Goal: Transaction & Acquisition: Purchase product/service

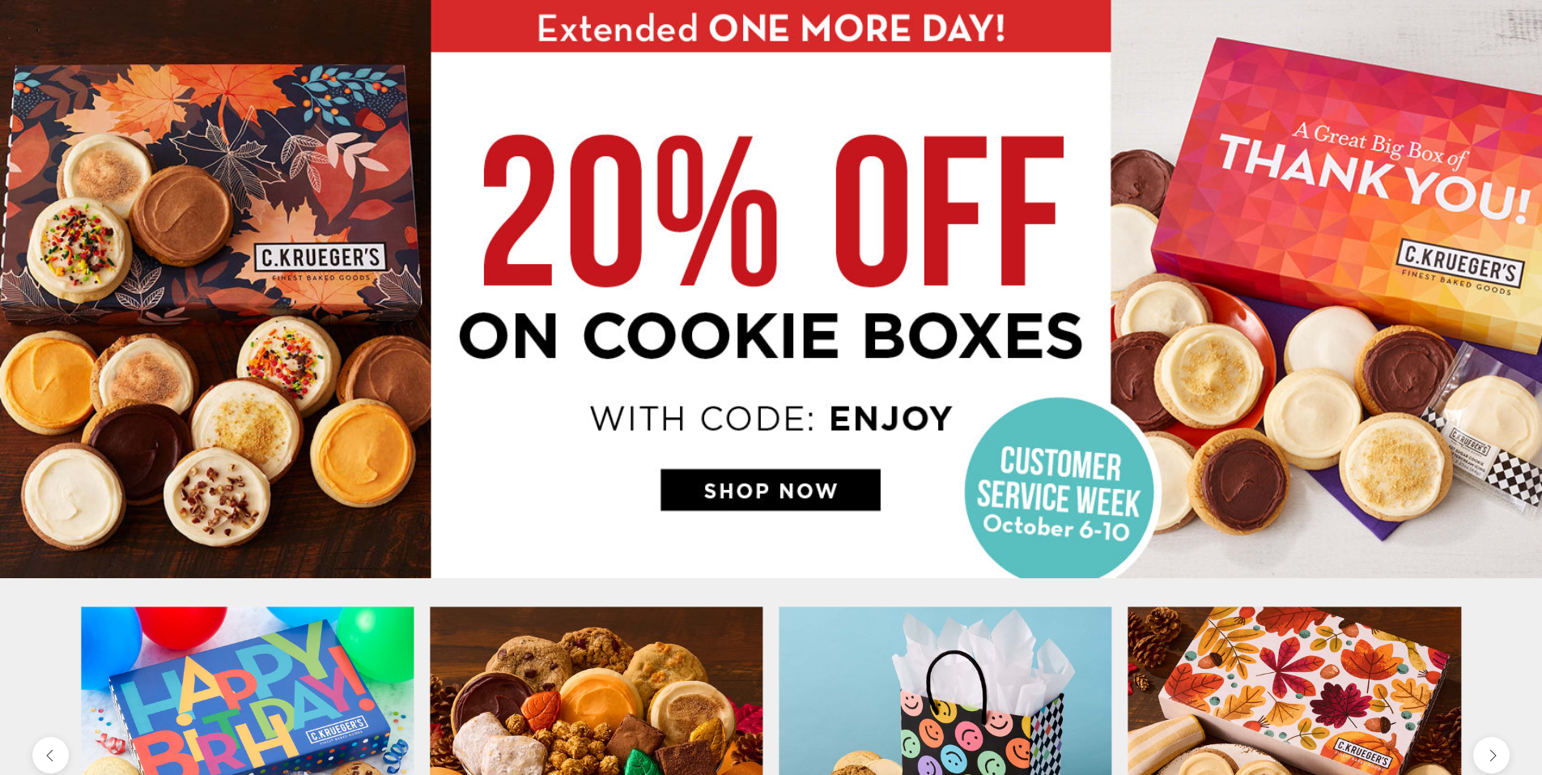
scroll to position [324, 0]
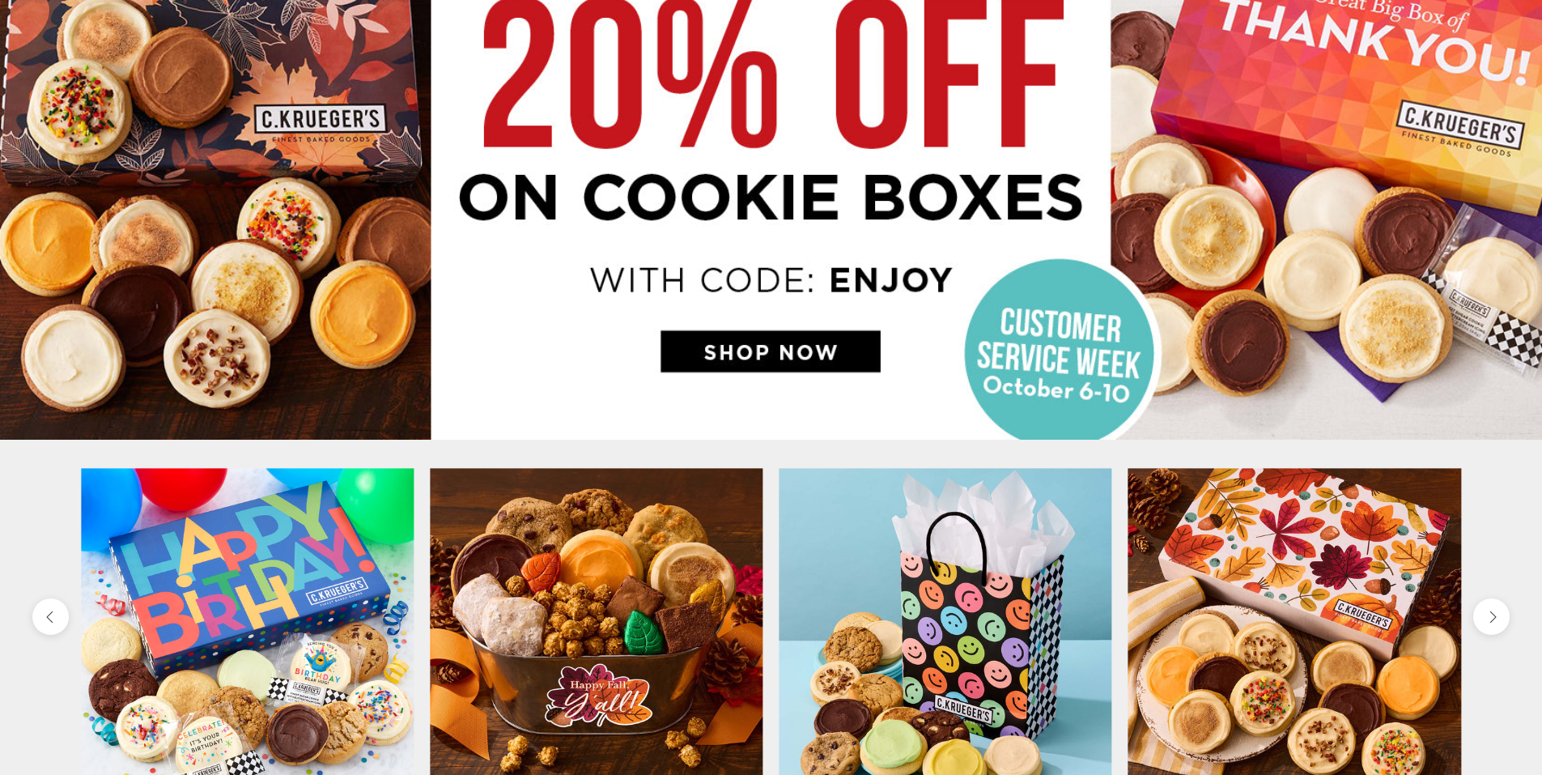
click at [764, 351] on img at bounding box center [771, 150] width 1542 height 579
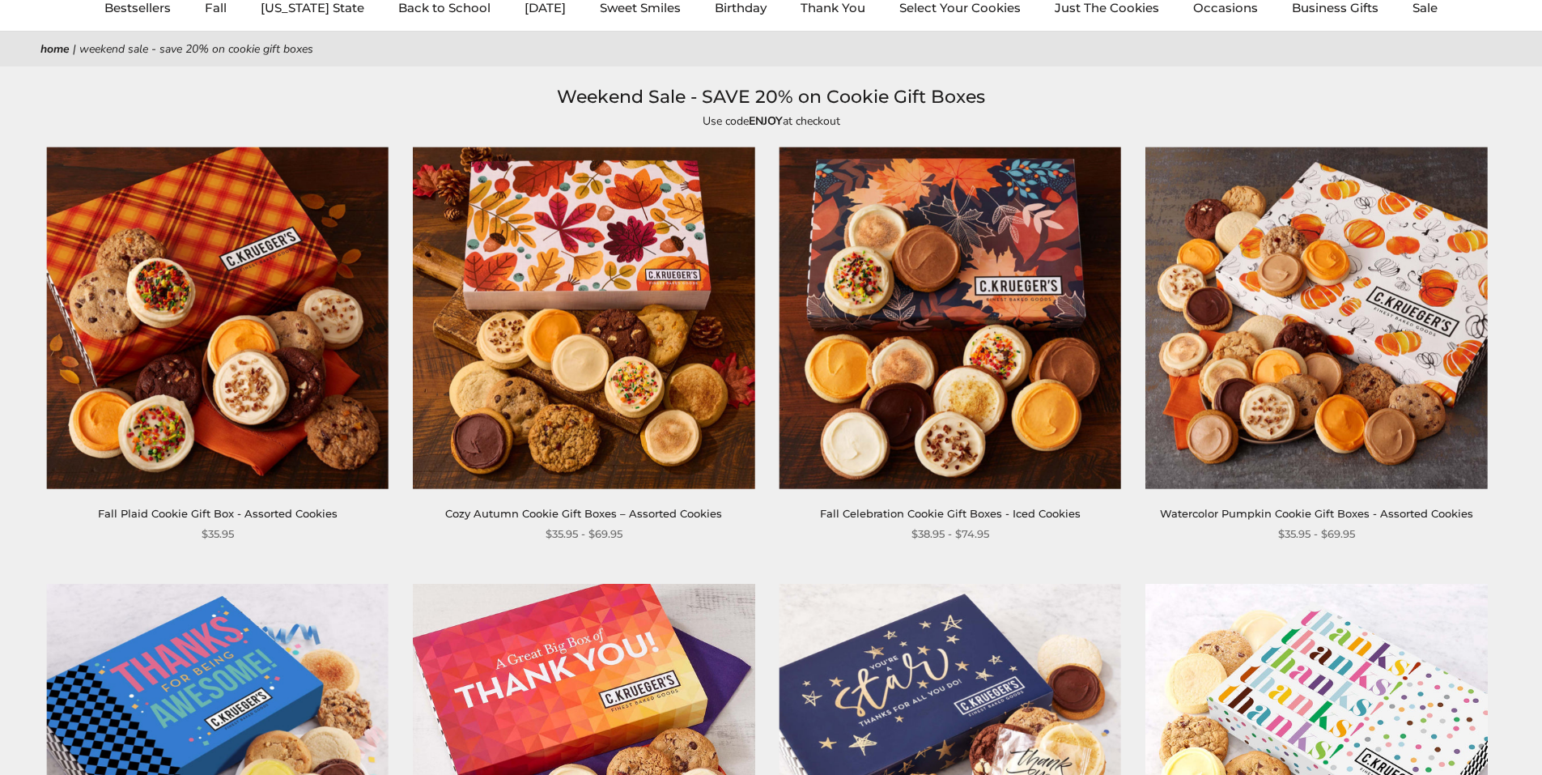
scroll to position [162, 0]
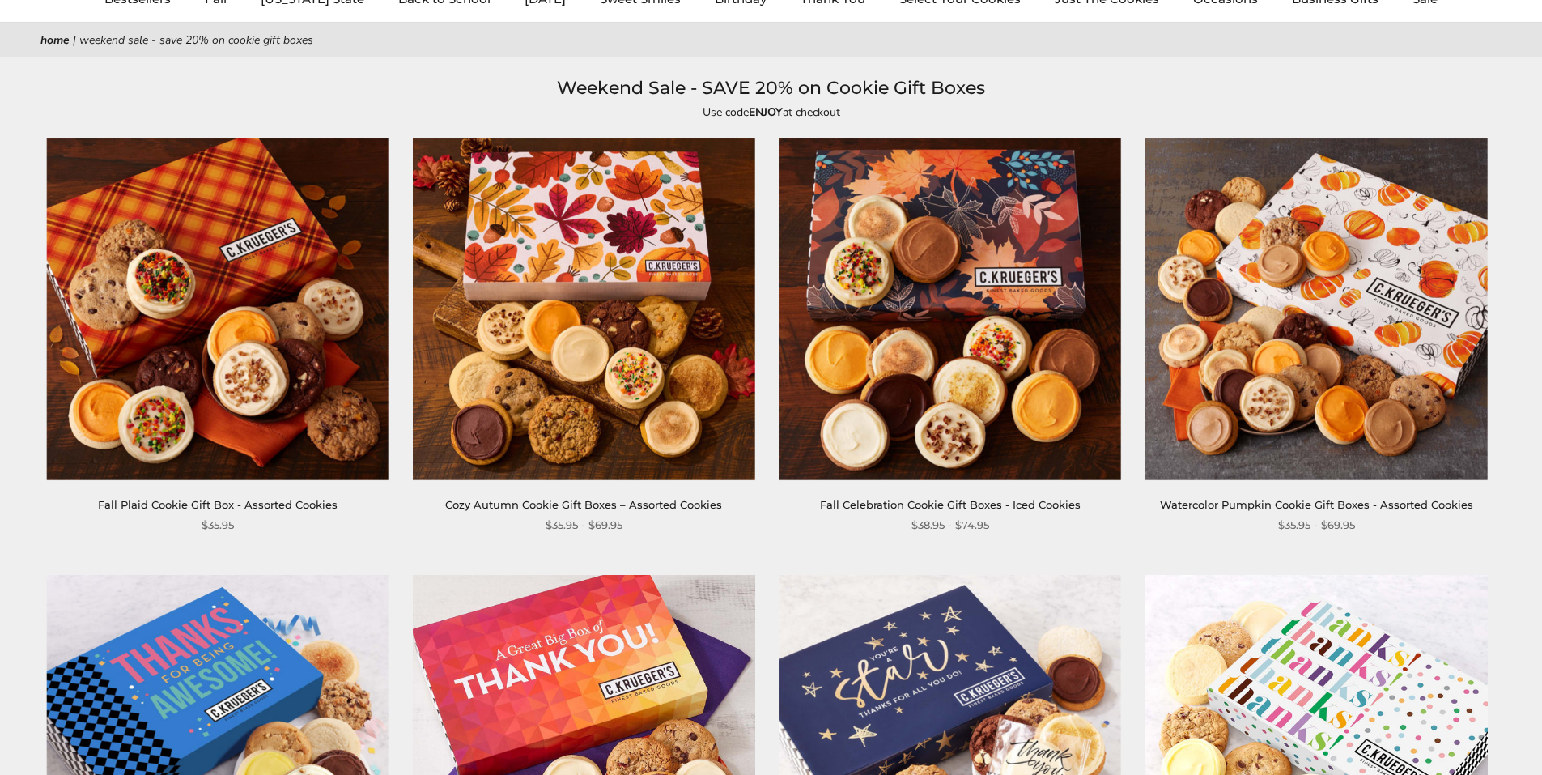
click at [694, 507] on link "Cozy Autumn Cookie Gift Boxes – Assorted Cookies" at bounding box center [583, 504] width 277 height 13
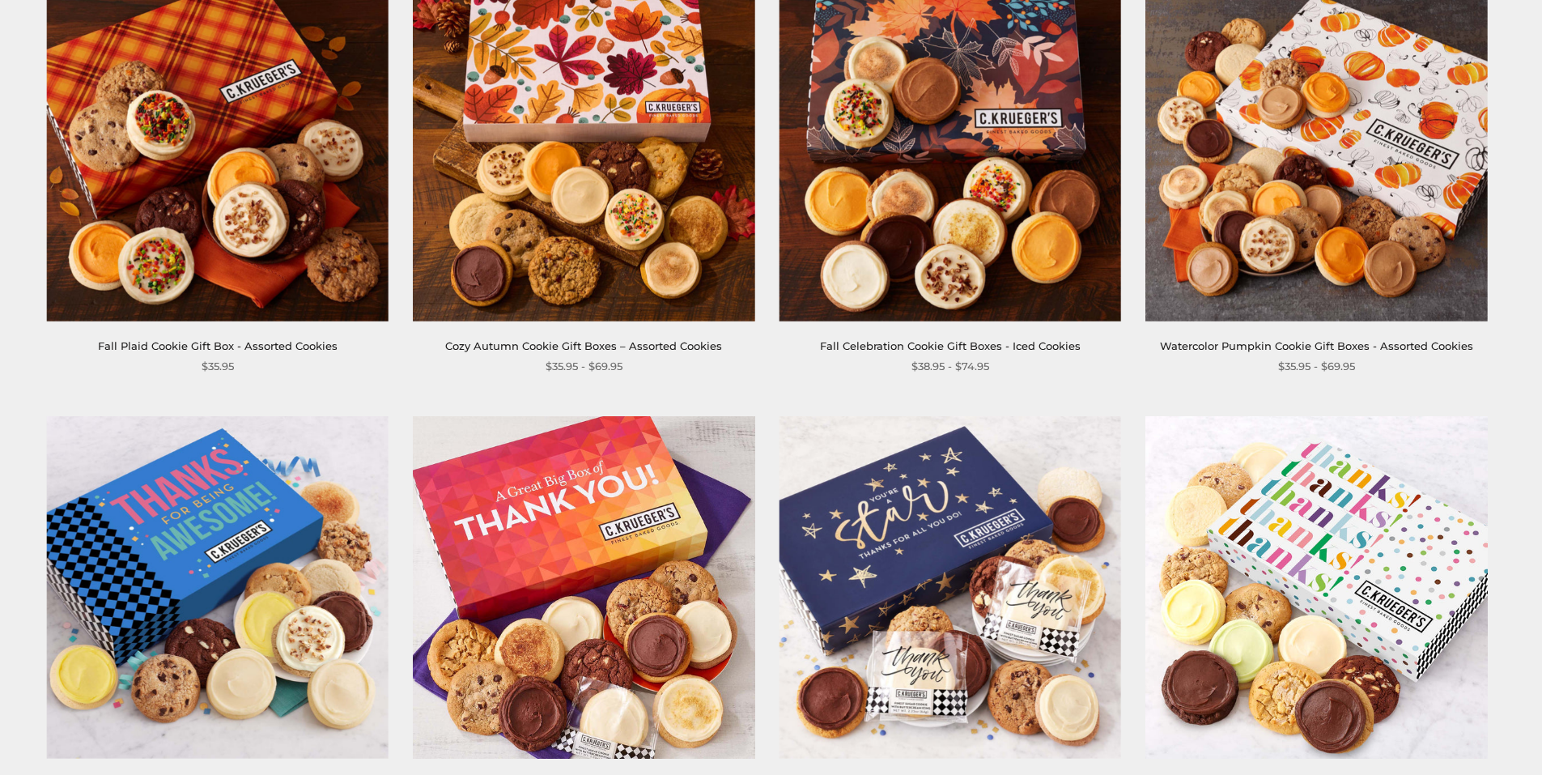
scroll to position [324, 0]
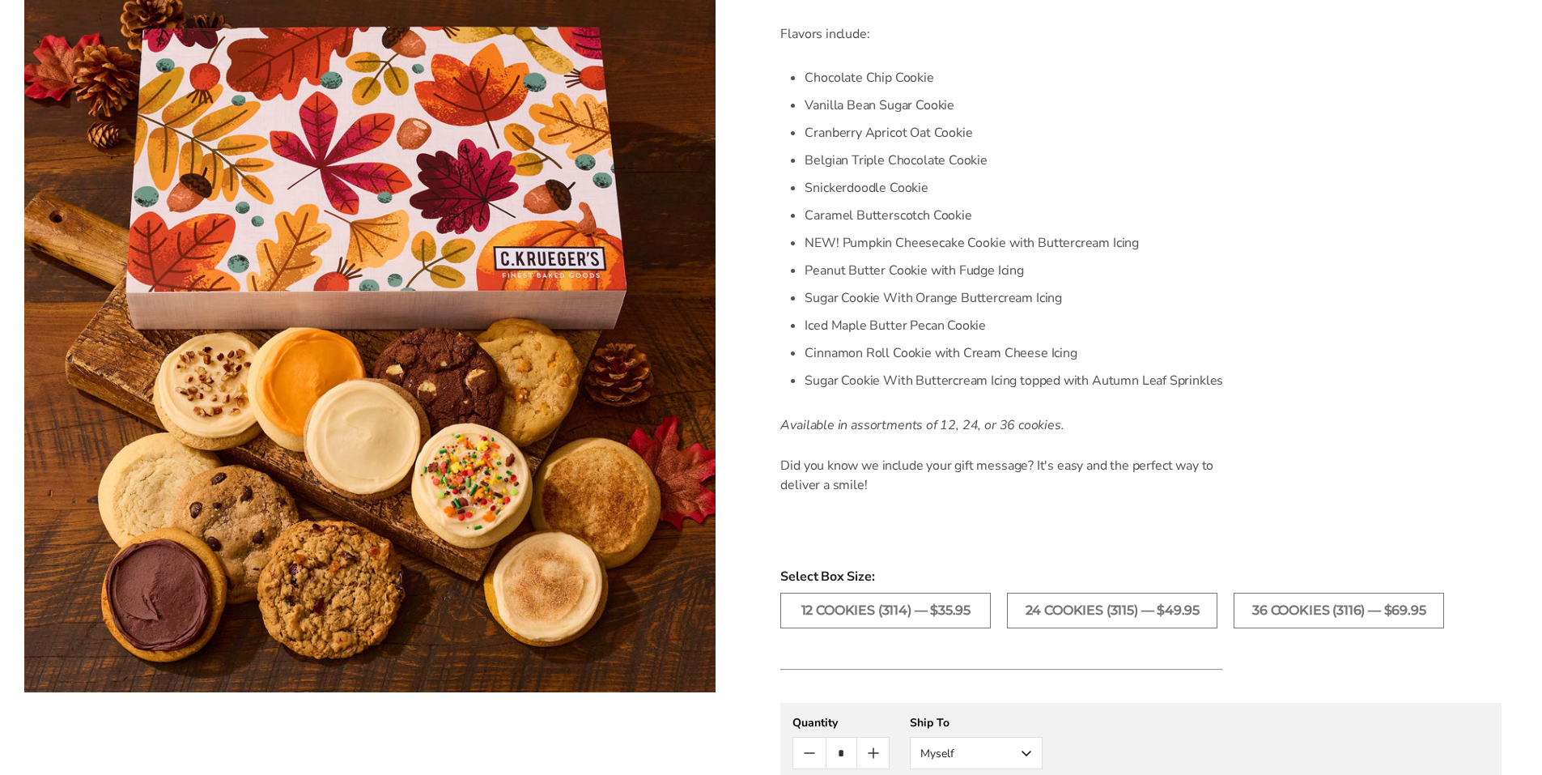
scroll to position [648, 0]
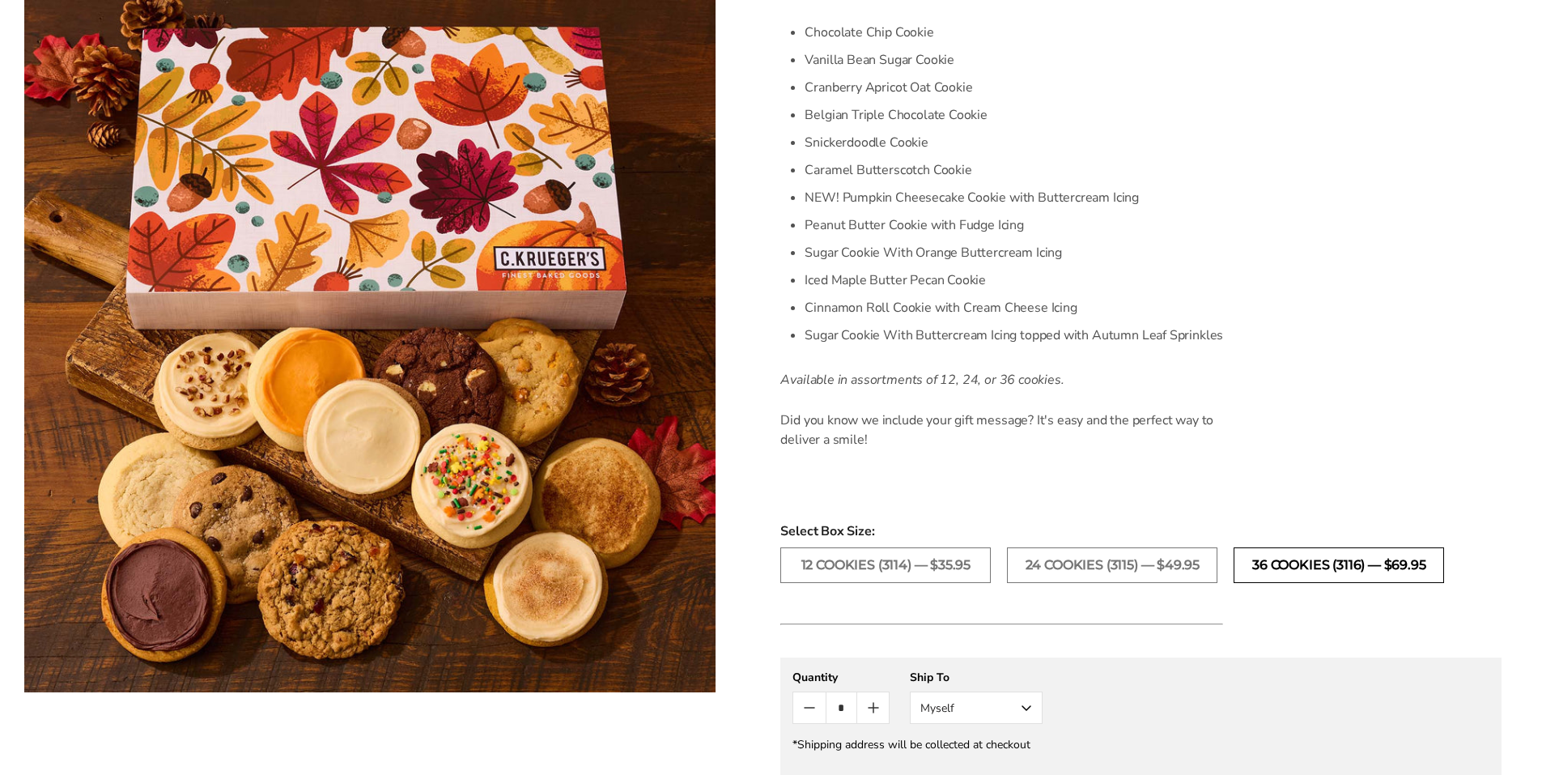
click at [1305, 562] on label "36 COOKIES (3116) — $69.95" at bounding box center [1339, 565] width 211 height 36
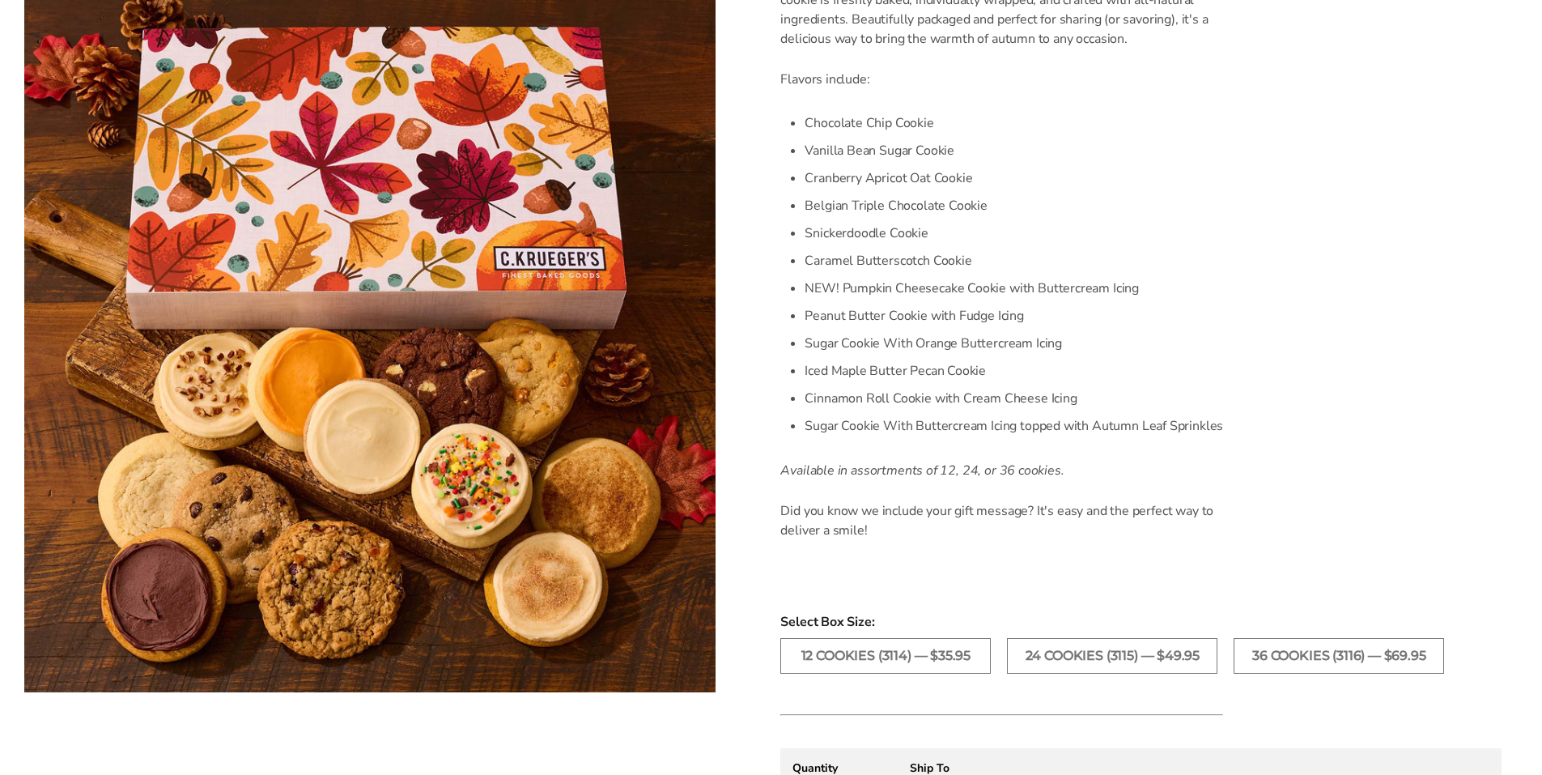
scroll to position [891, 0]
